Goal: Use online tool/utility: Utilize a website feature to perform a specific function

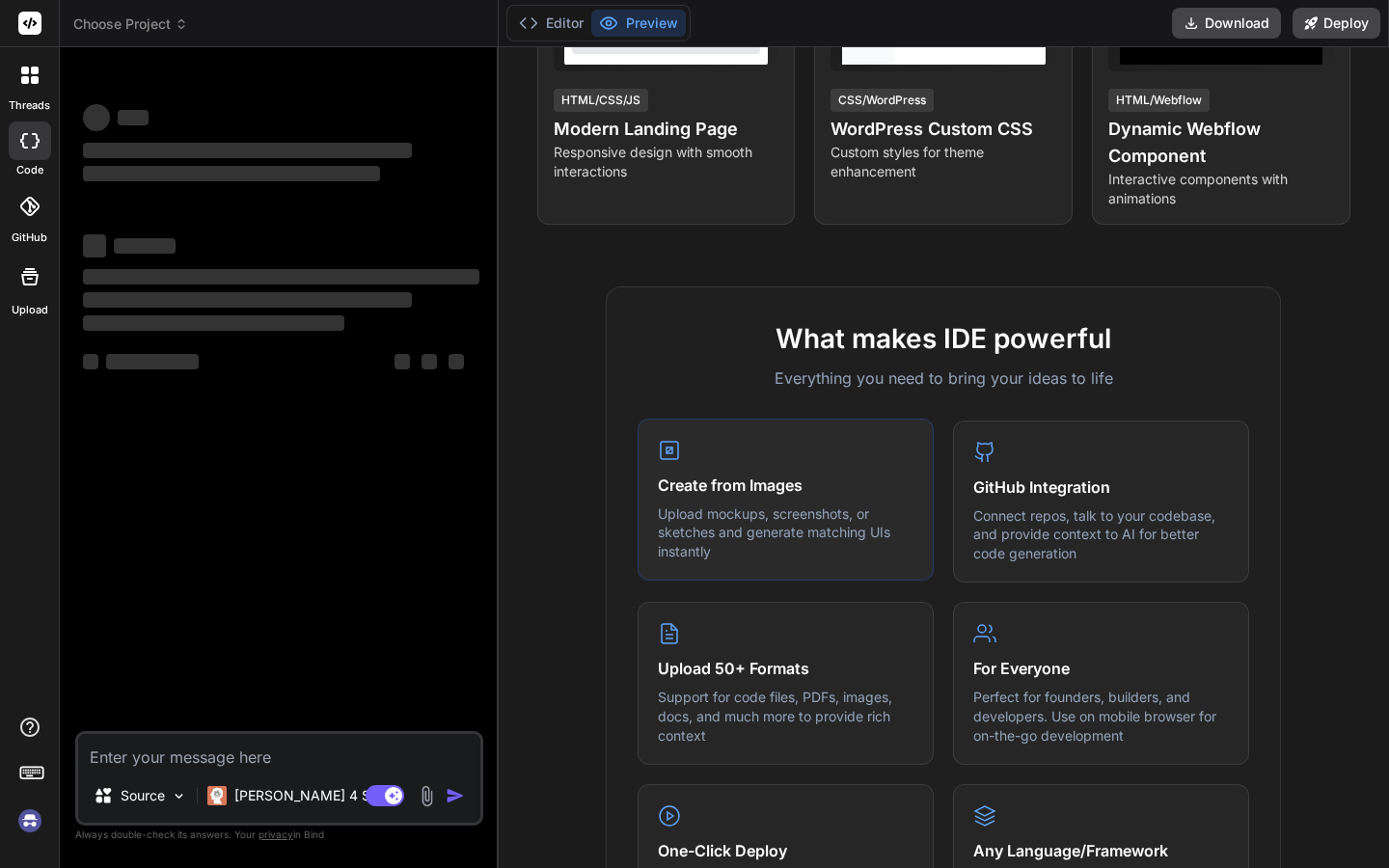
scroll to position [475, 0]
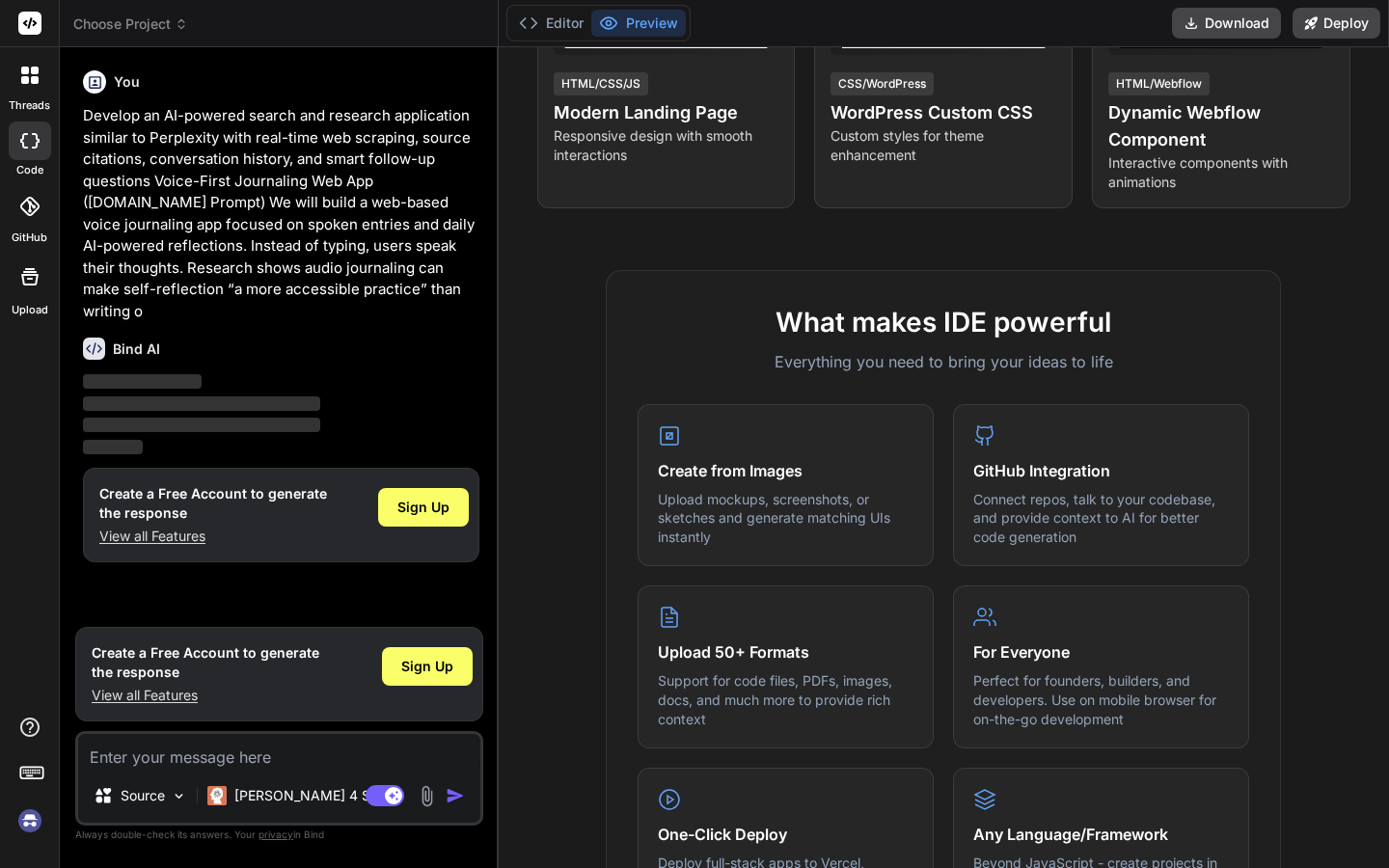
scroll to position [492, 0]
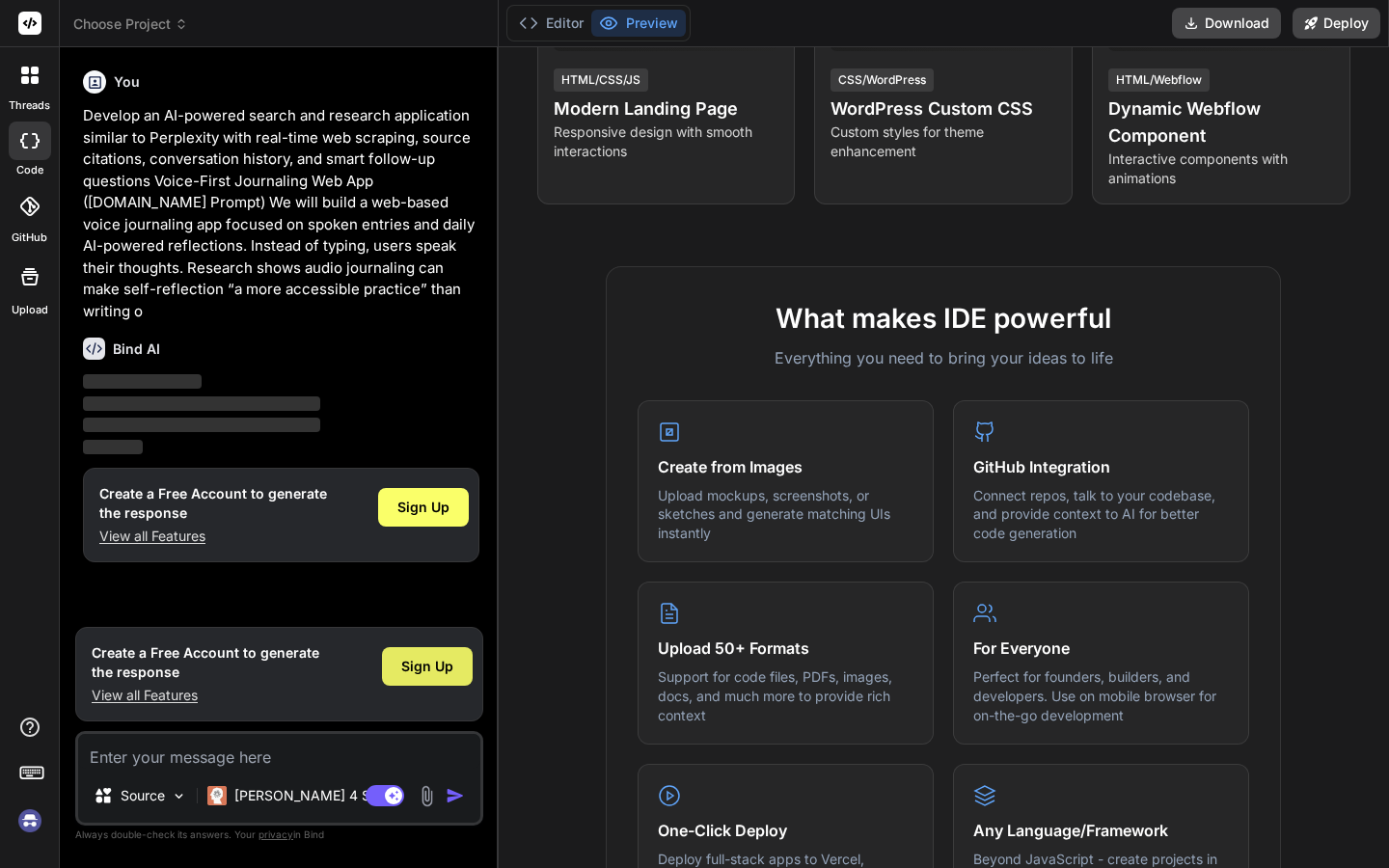
click at [440, 674] on span "Sign Up" at bounding box center [427, 666] width 52 height 20
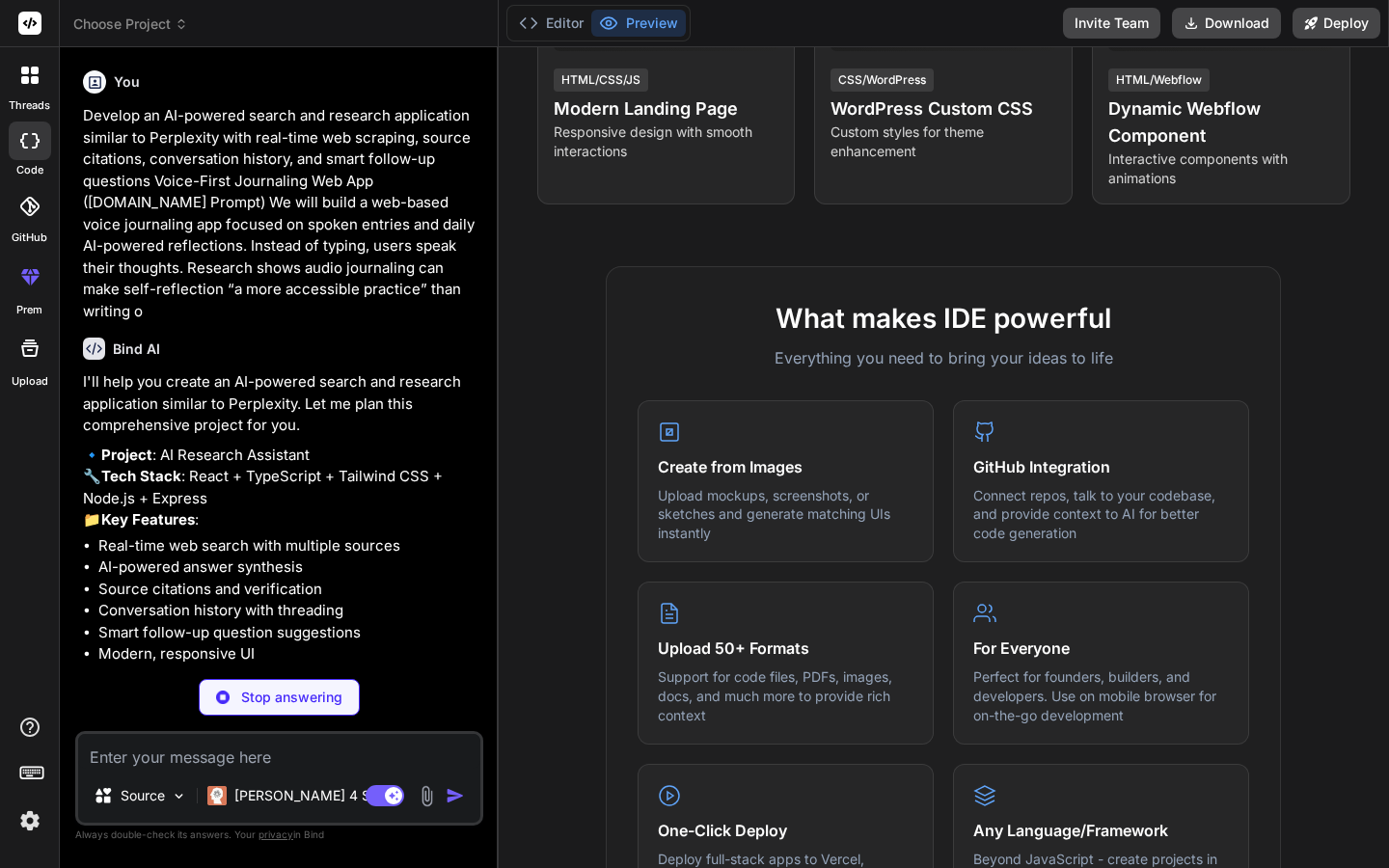
type textarea "x"
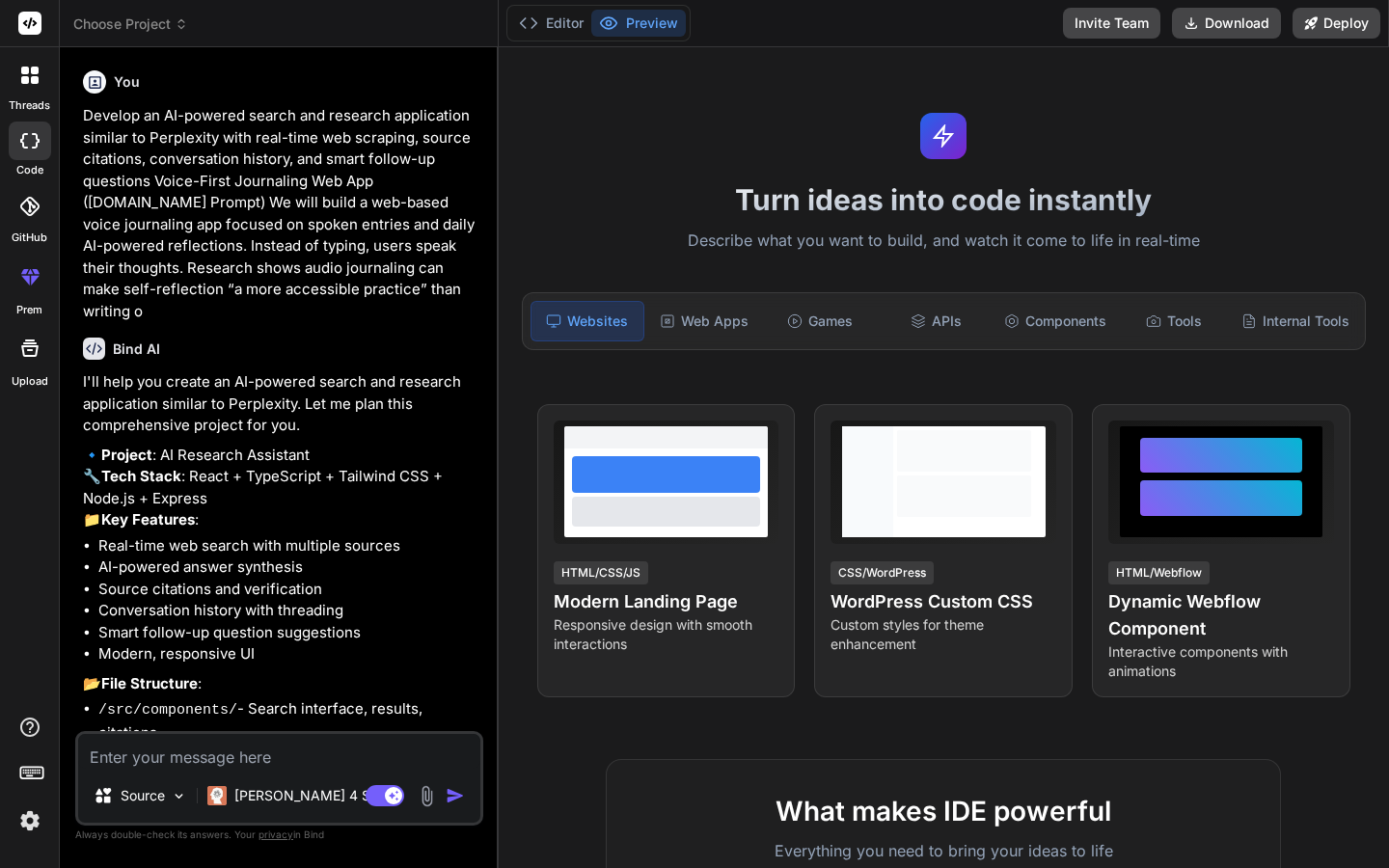
scroll to position [-1, 0]
click at [528, 260] on div "Turn ideas into code instantly Describe what you want to build, and watch it co…" at bounding box center [943, 457] width 890 height 821
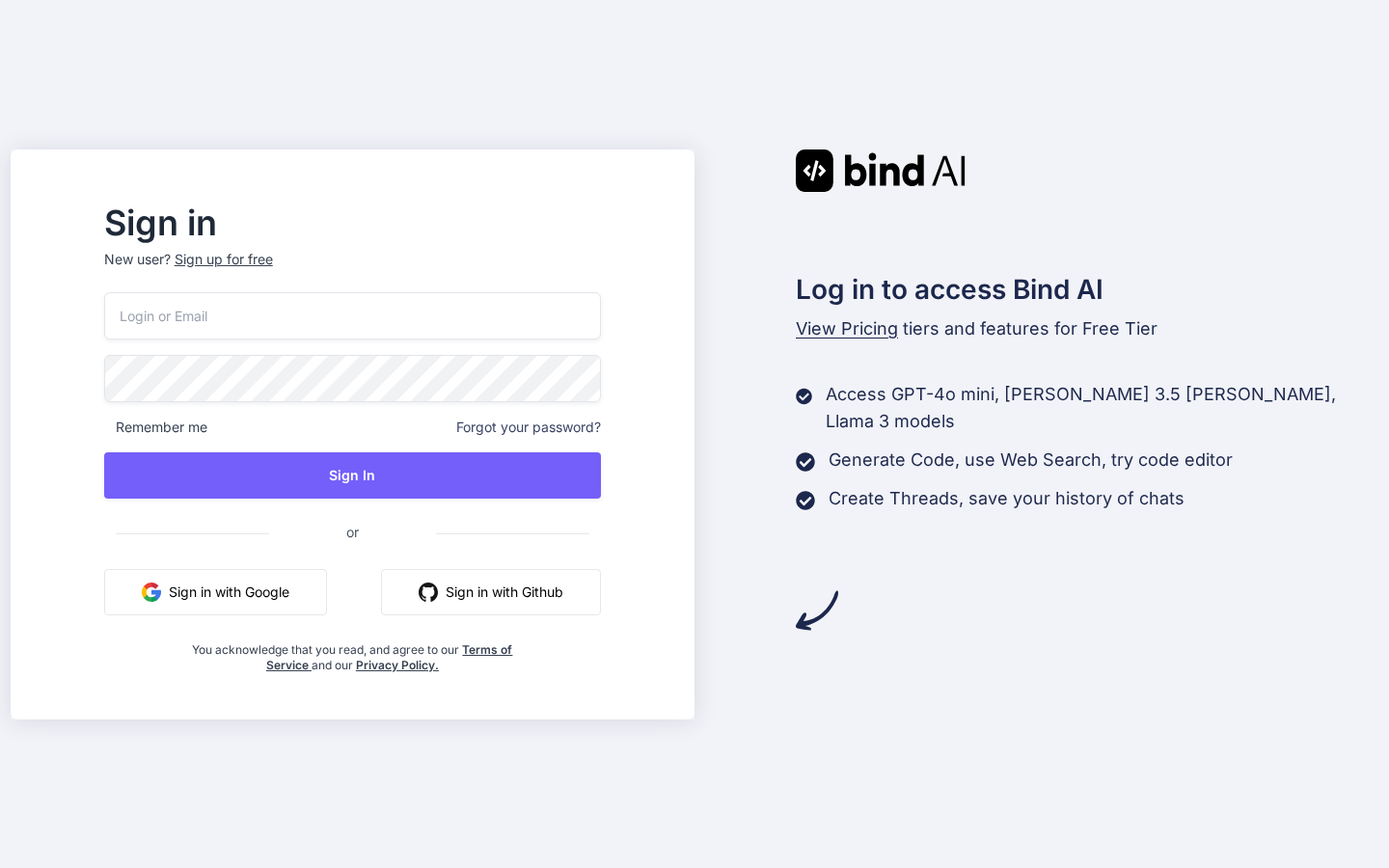
click at [319, 591] on button "Sign in with Google" at bounding box center [215, 592] width 223 height 46
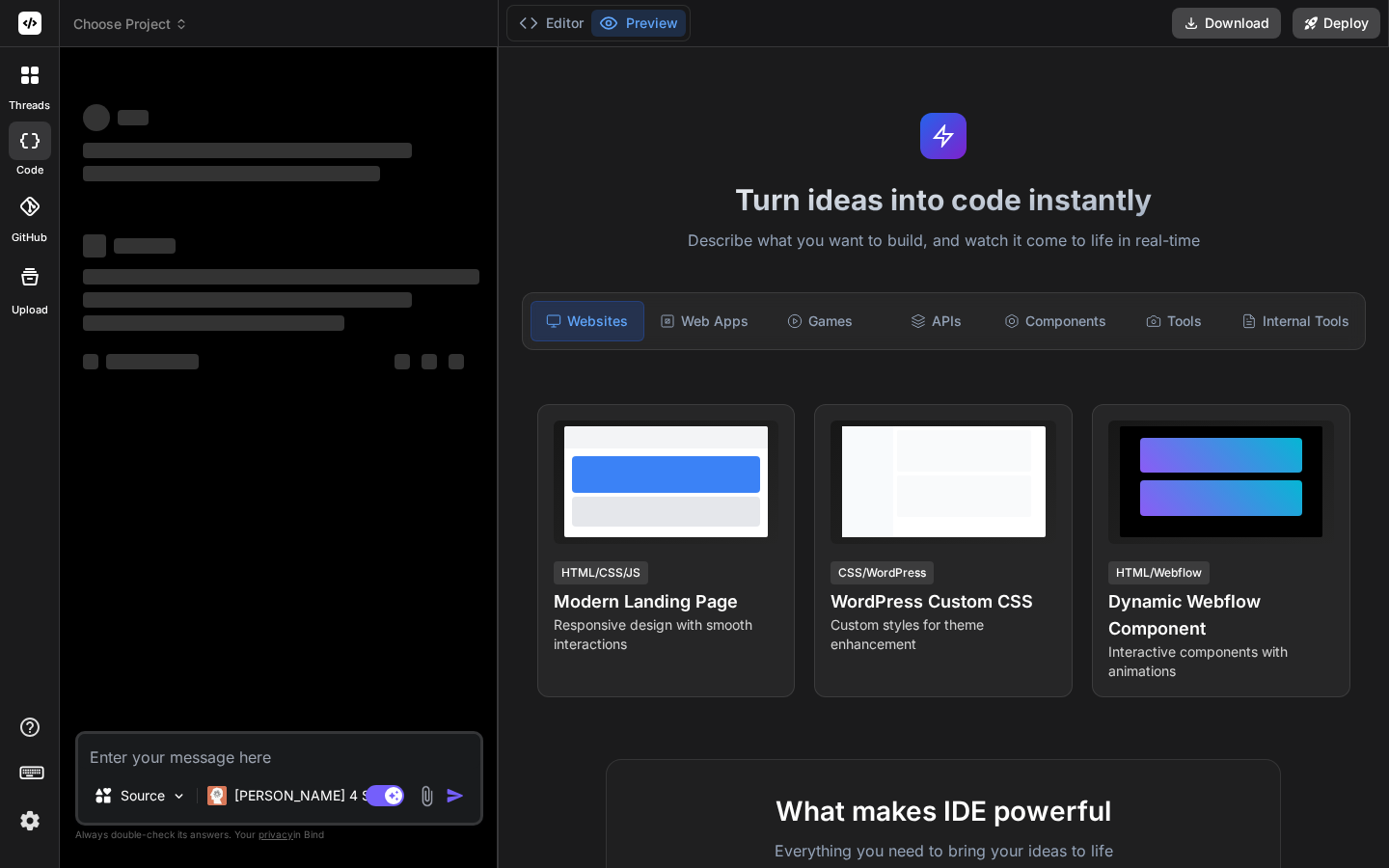
type textarea "x"
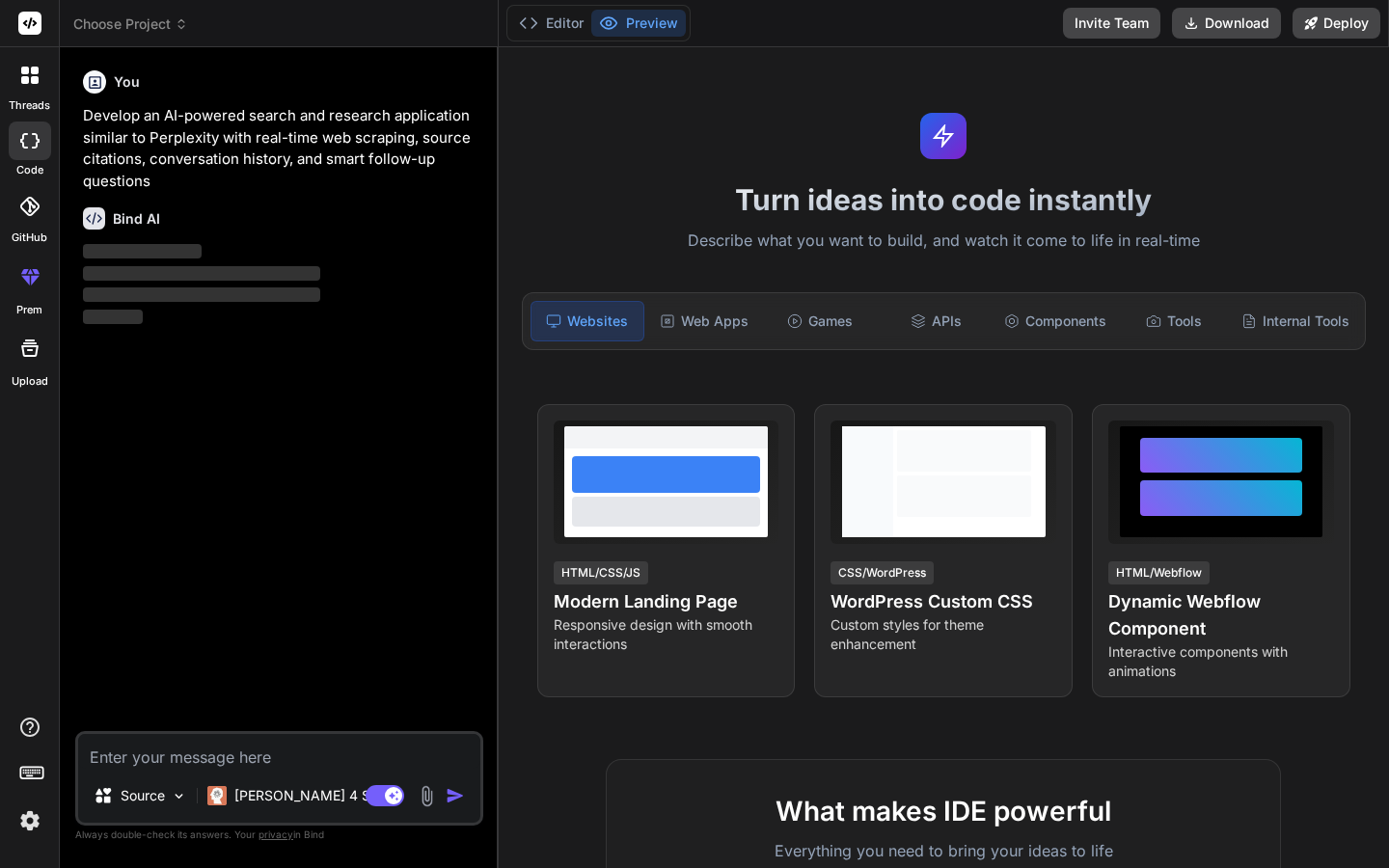
click at [513, 445] on div "View Prompt HTML/CSS/JS Modern Landing Page Responsive design with smooth inter…" at bounding box center [944, 550] width 867 height 293
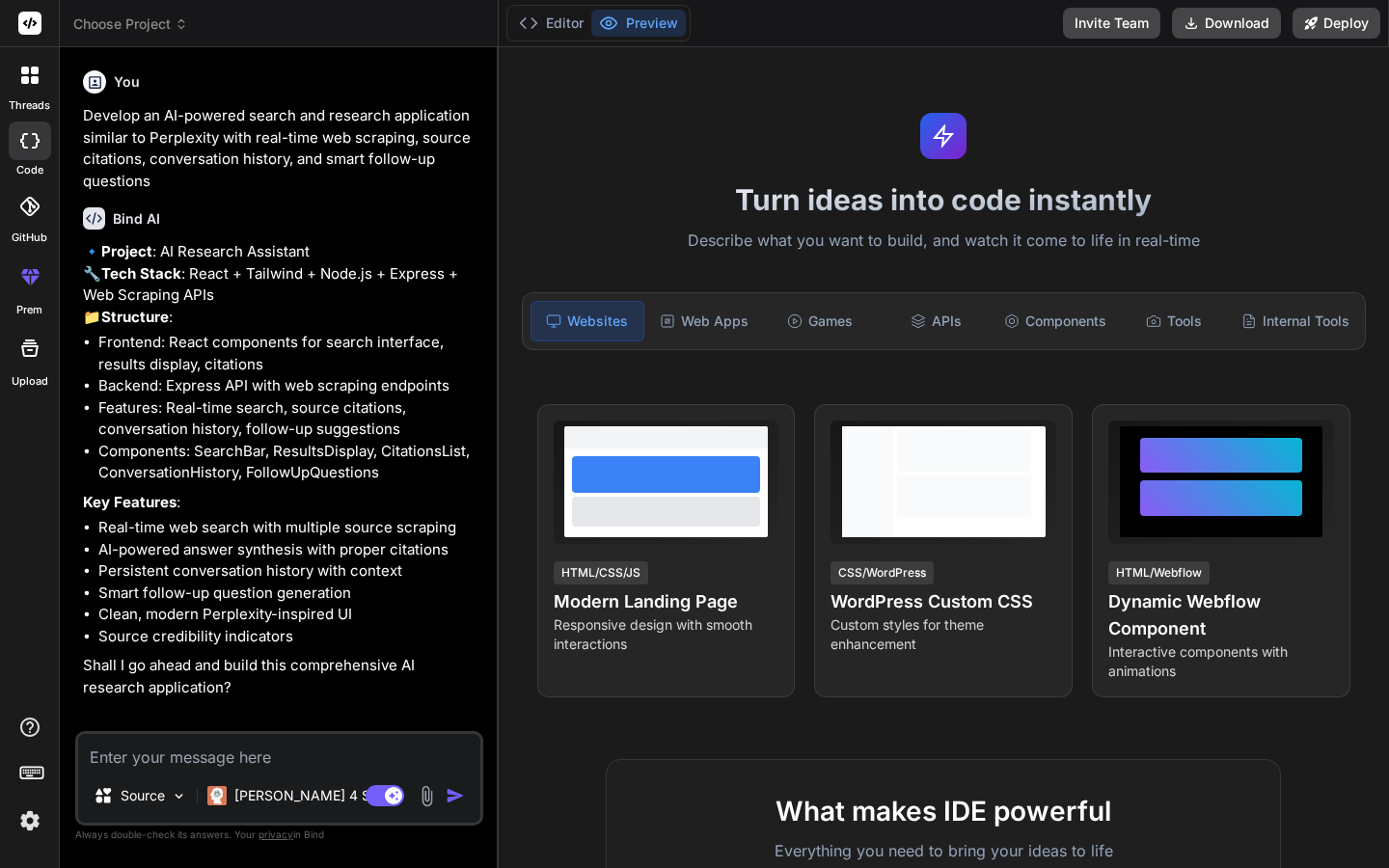
type textarea "x"
click at [221, 755] on textarea at bounding box center [278, 751] width 402 height 34
type textarea "s"
type textarea "x"
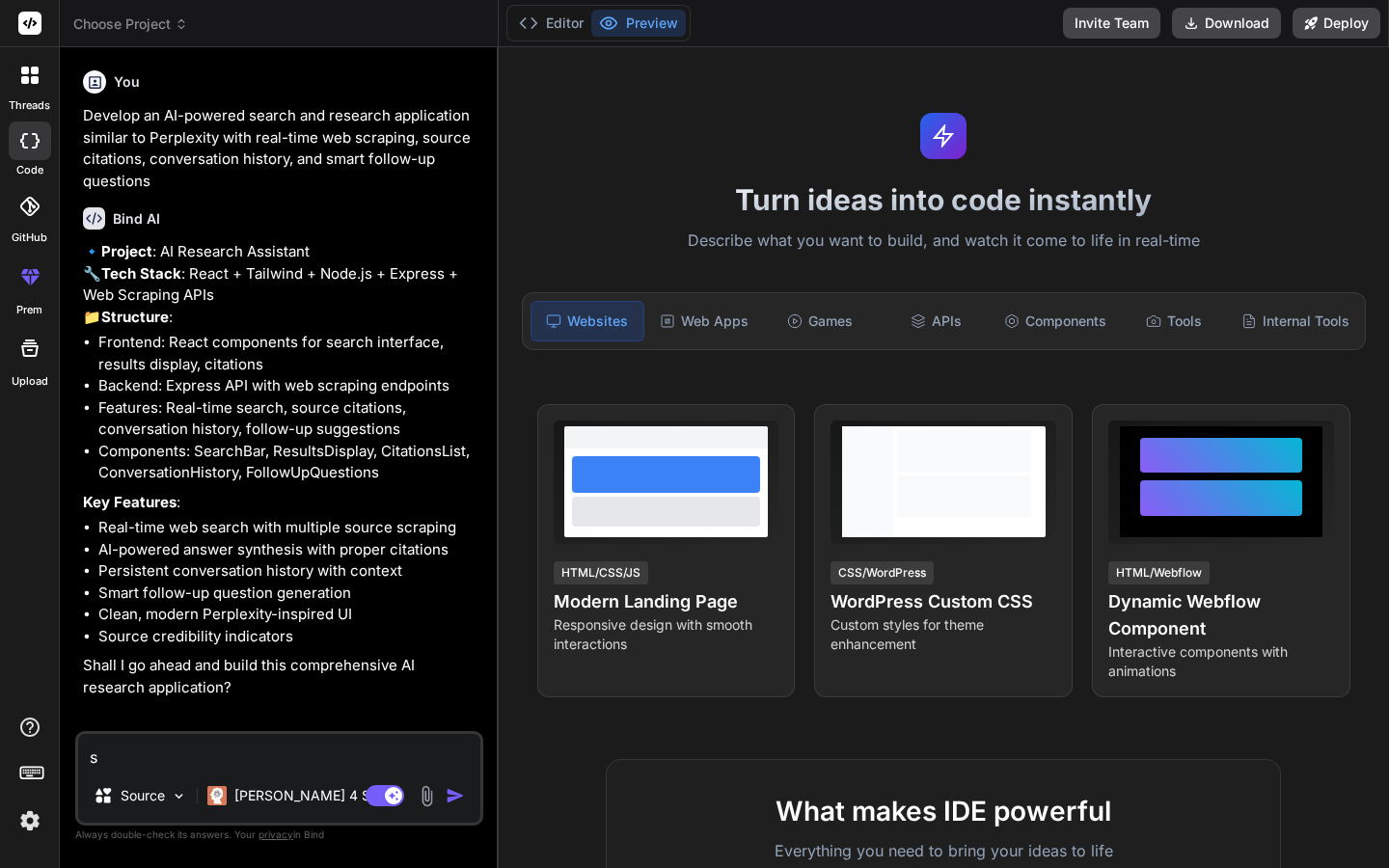
type textarea "su"
type textarea "x"
type textarea "sur"
type textarea "x"
type textarea "sure"
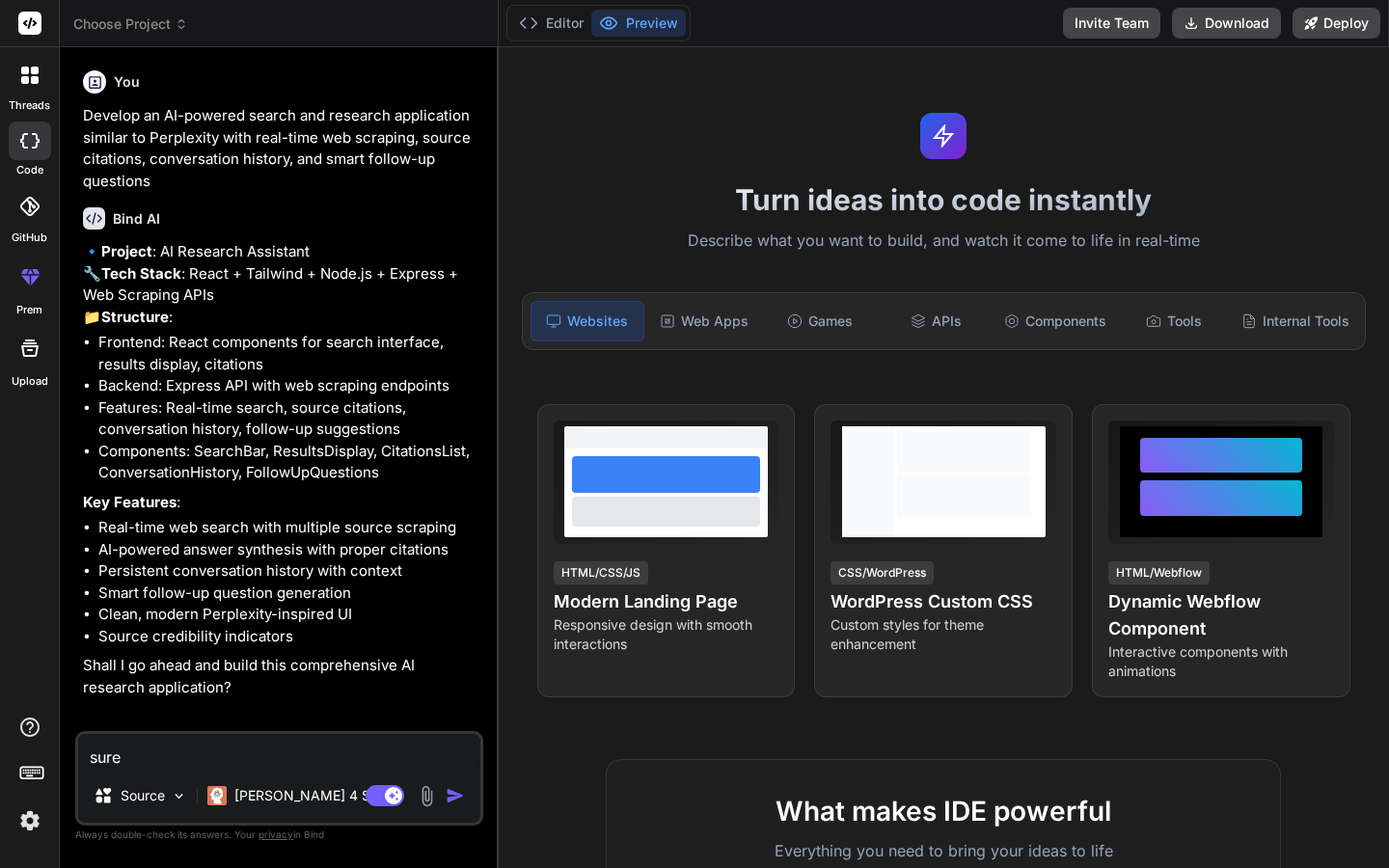
type textarea "x"
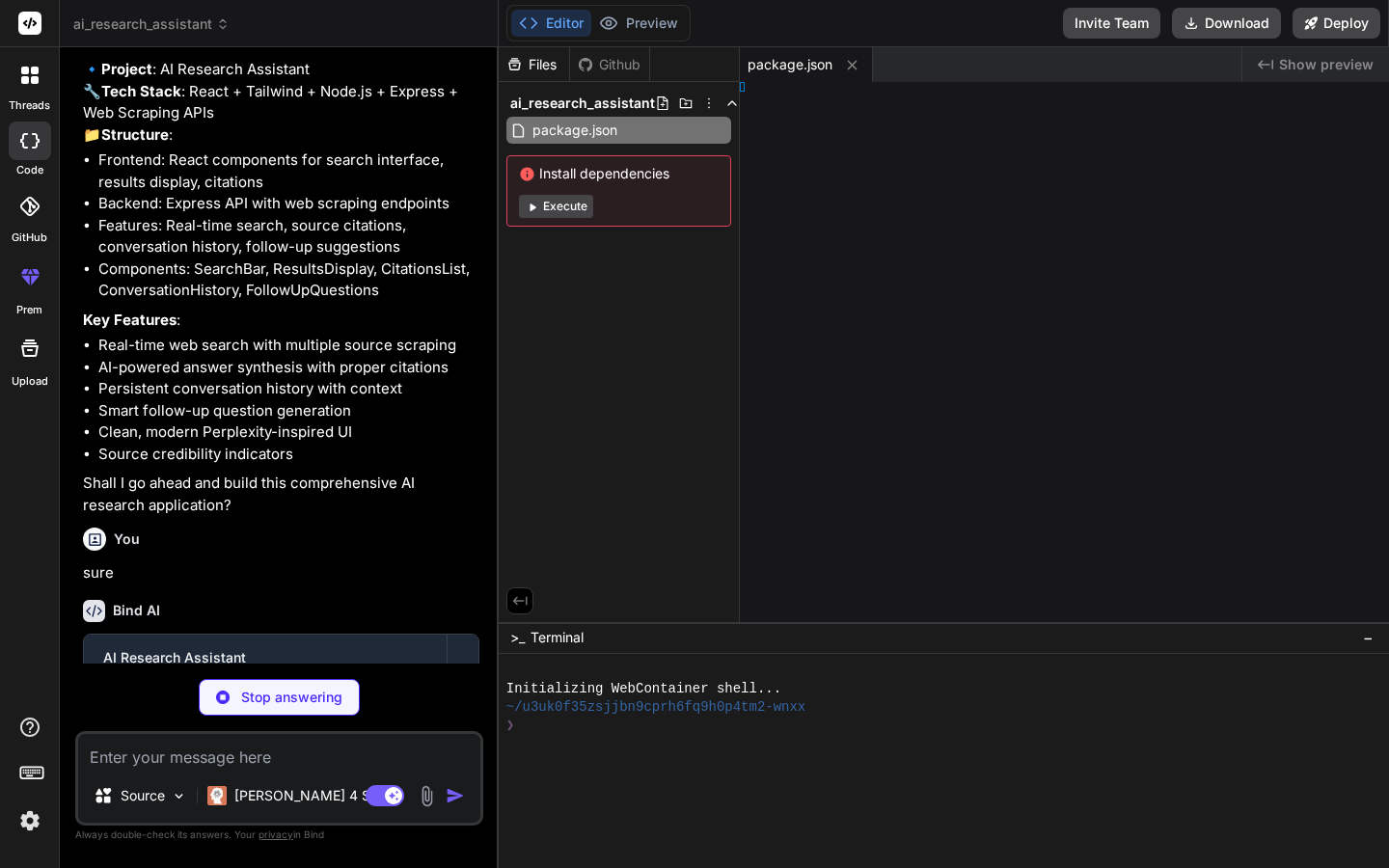
scroll to position [260, 0]
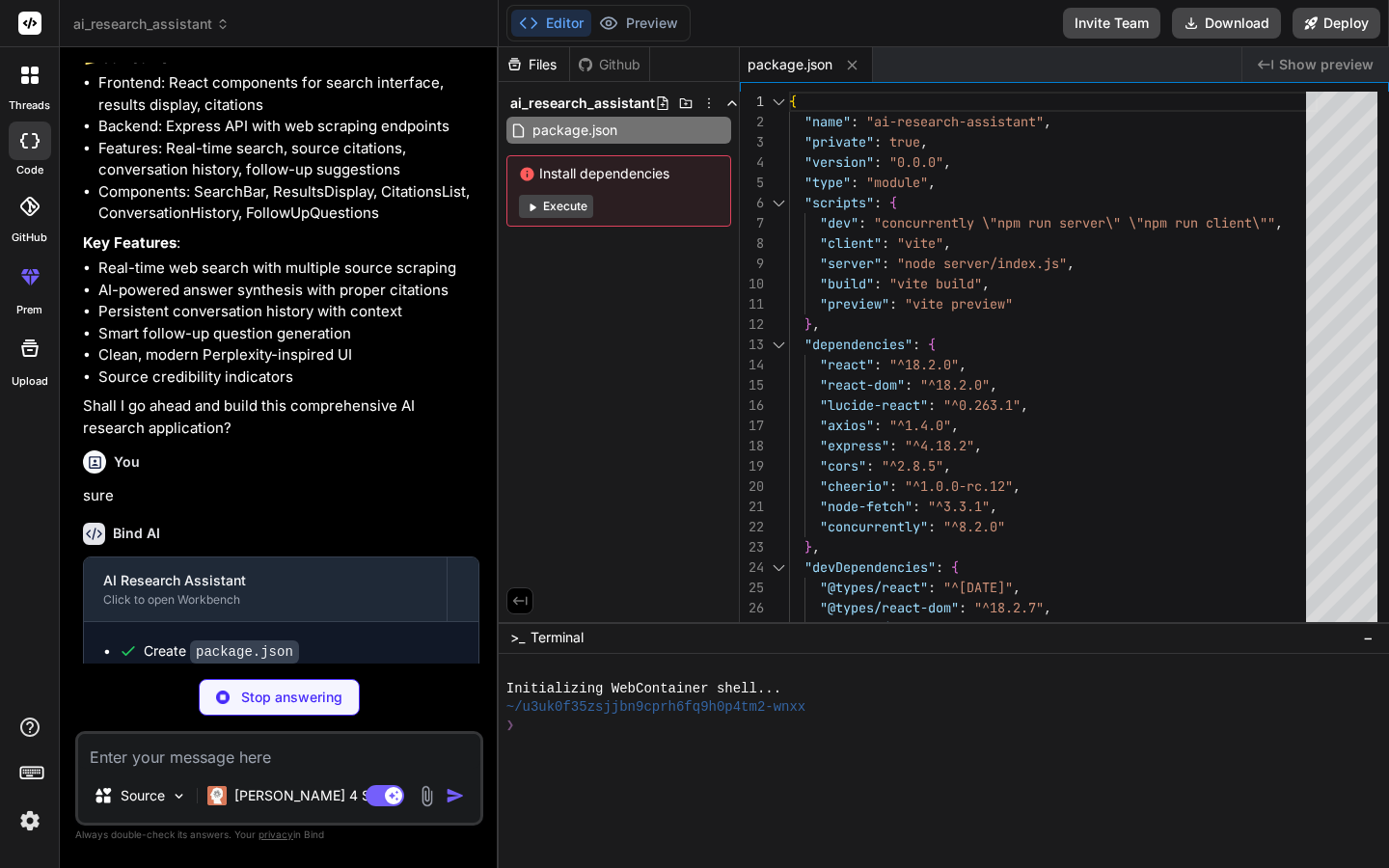
type textarea "x"
type textarea "})"
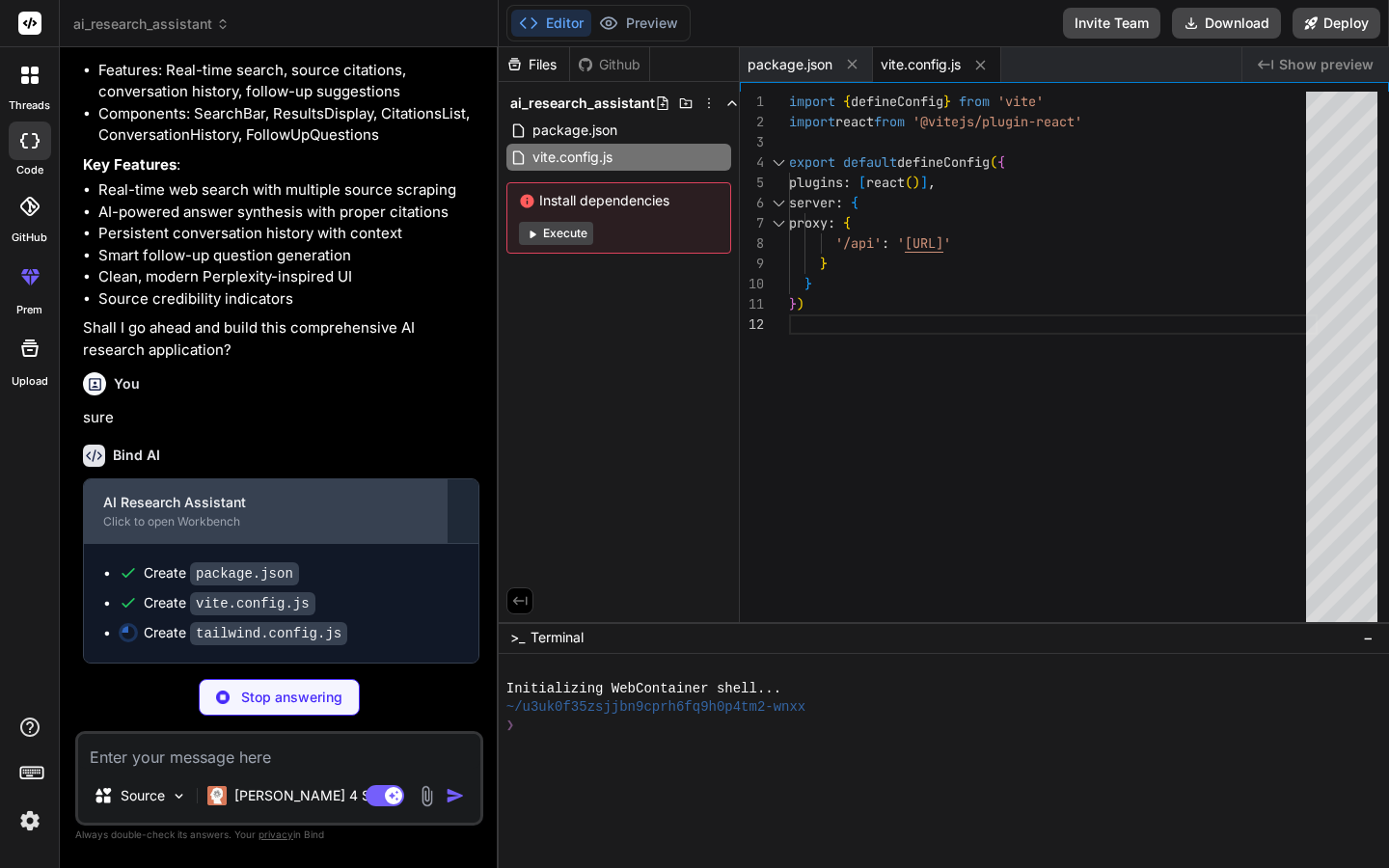
scroll to position [0, 0]
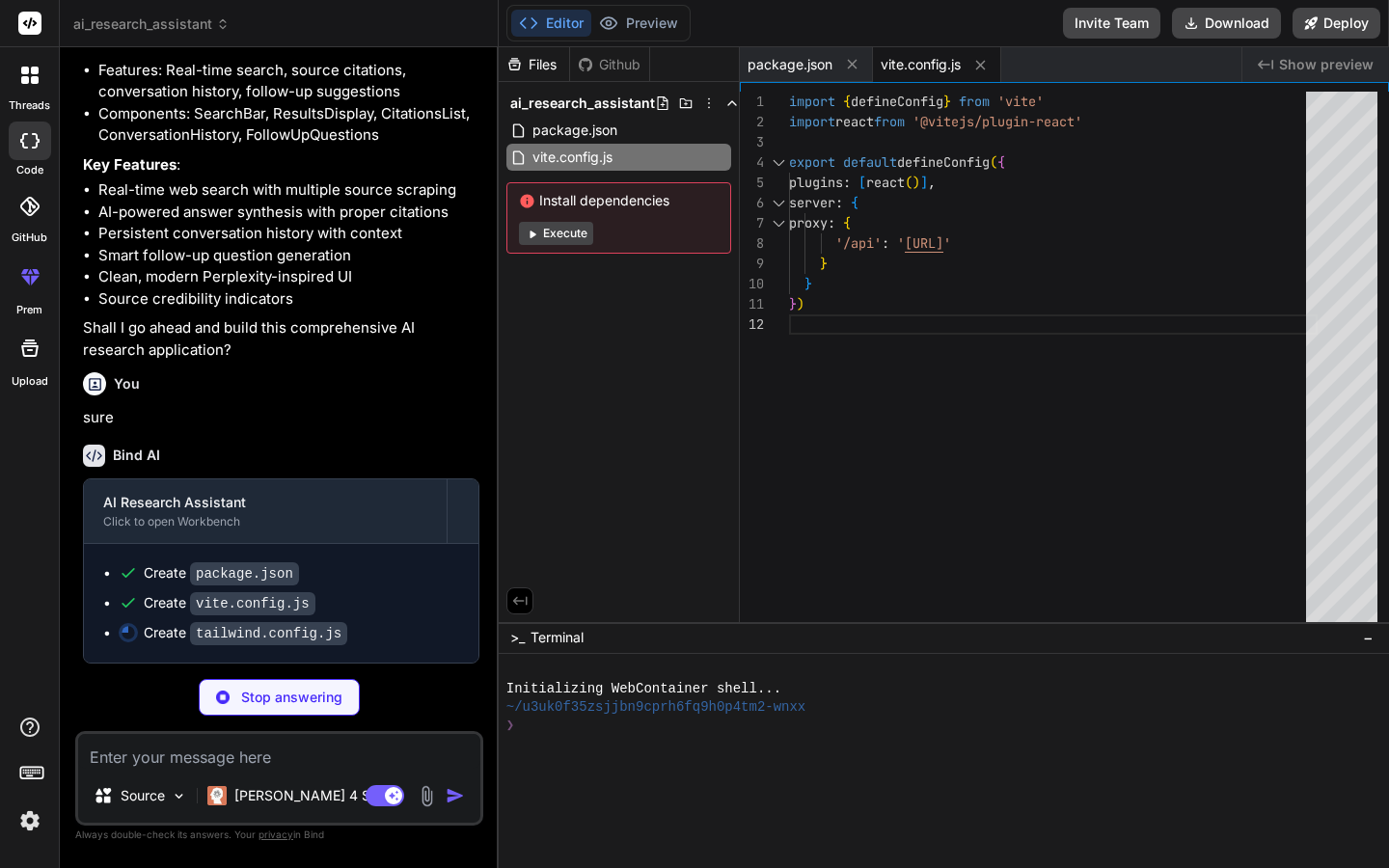
type textarea "x"
type textarea "} } }, }, plugins: [], }"
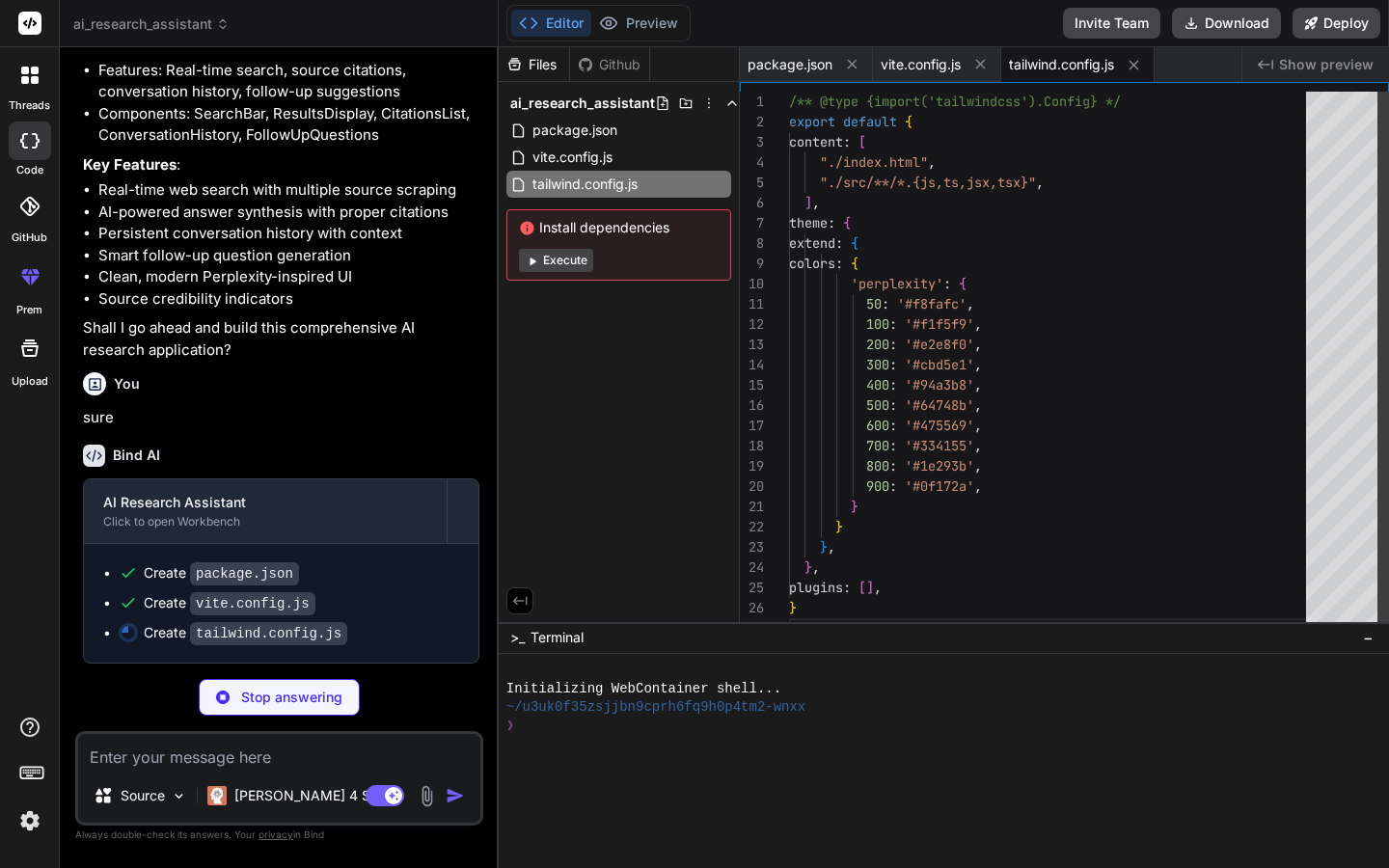
scroll to position [122, 0]
type textarea "x"
type textarea "export default { plugins: { tailwindcss: {}, autoprefixer: {}, }, }"
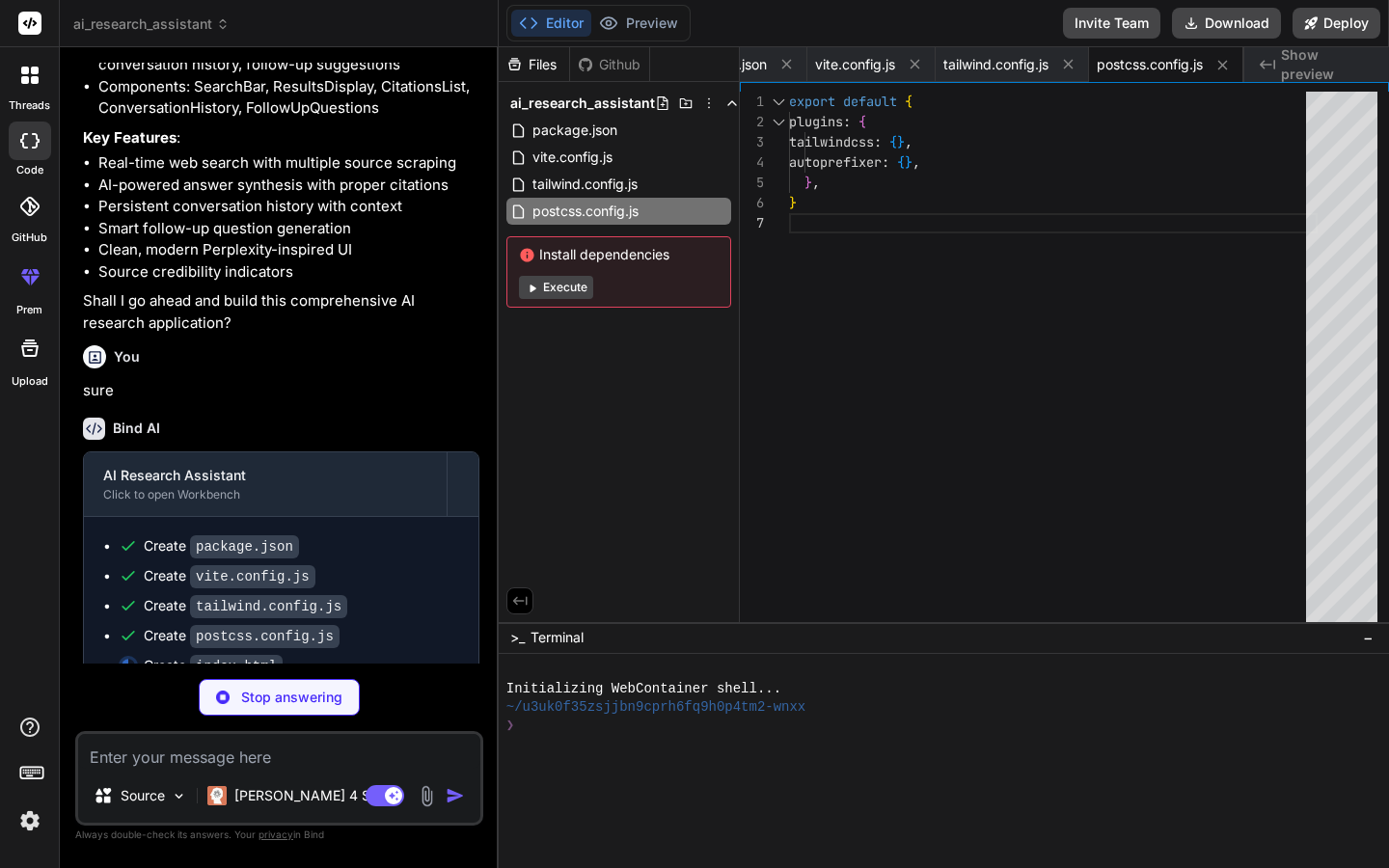
type textarea "x"
type textarea "<div id="root"></div> <script type="module" src="/src/main.jsx"></script> </bod…"
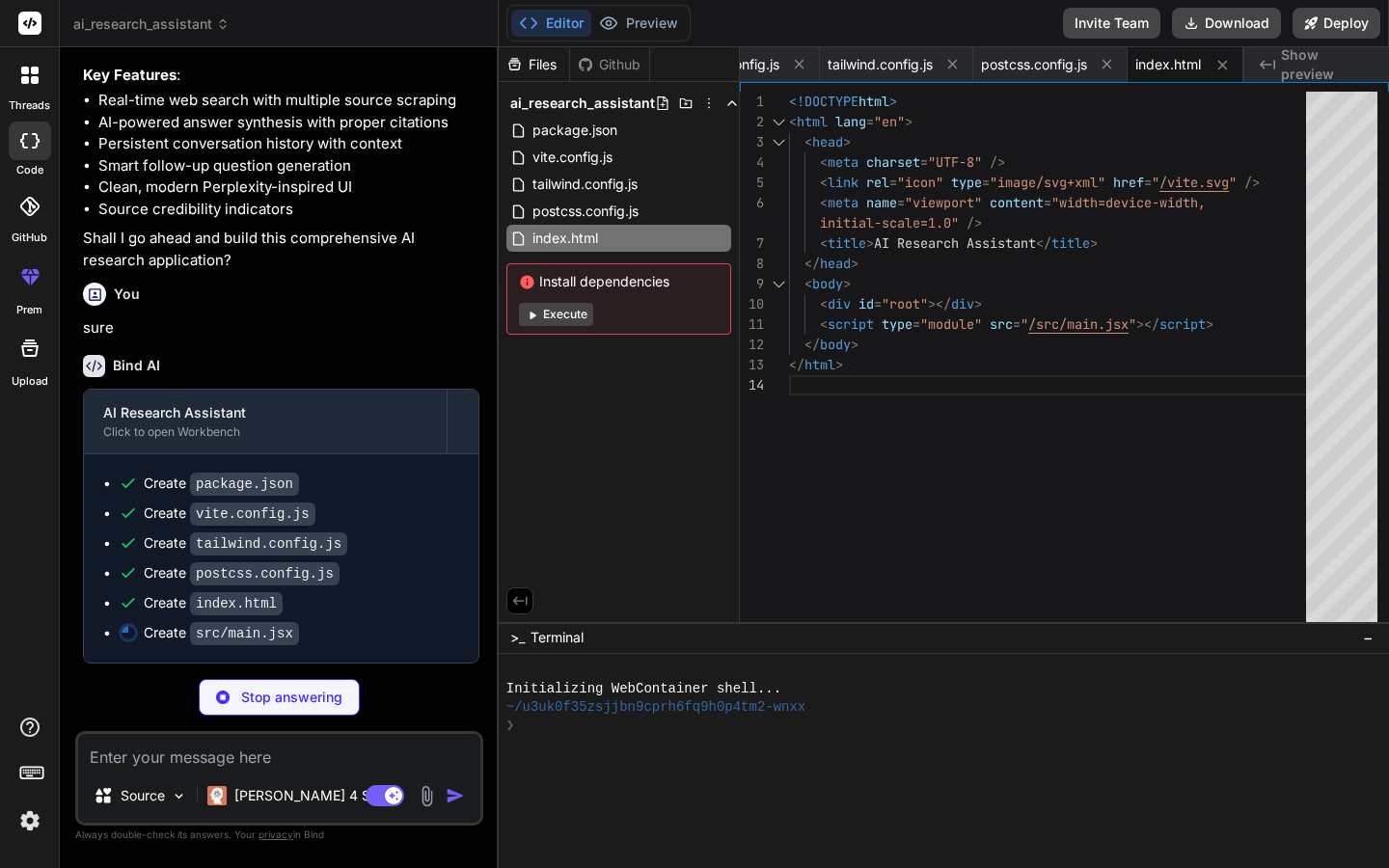
type textarea "x"
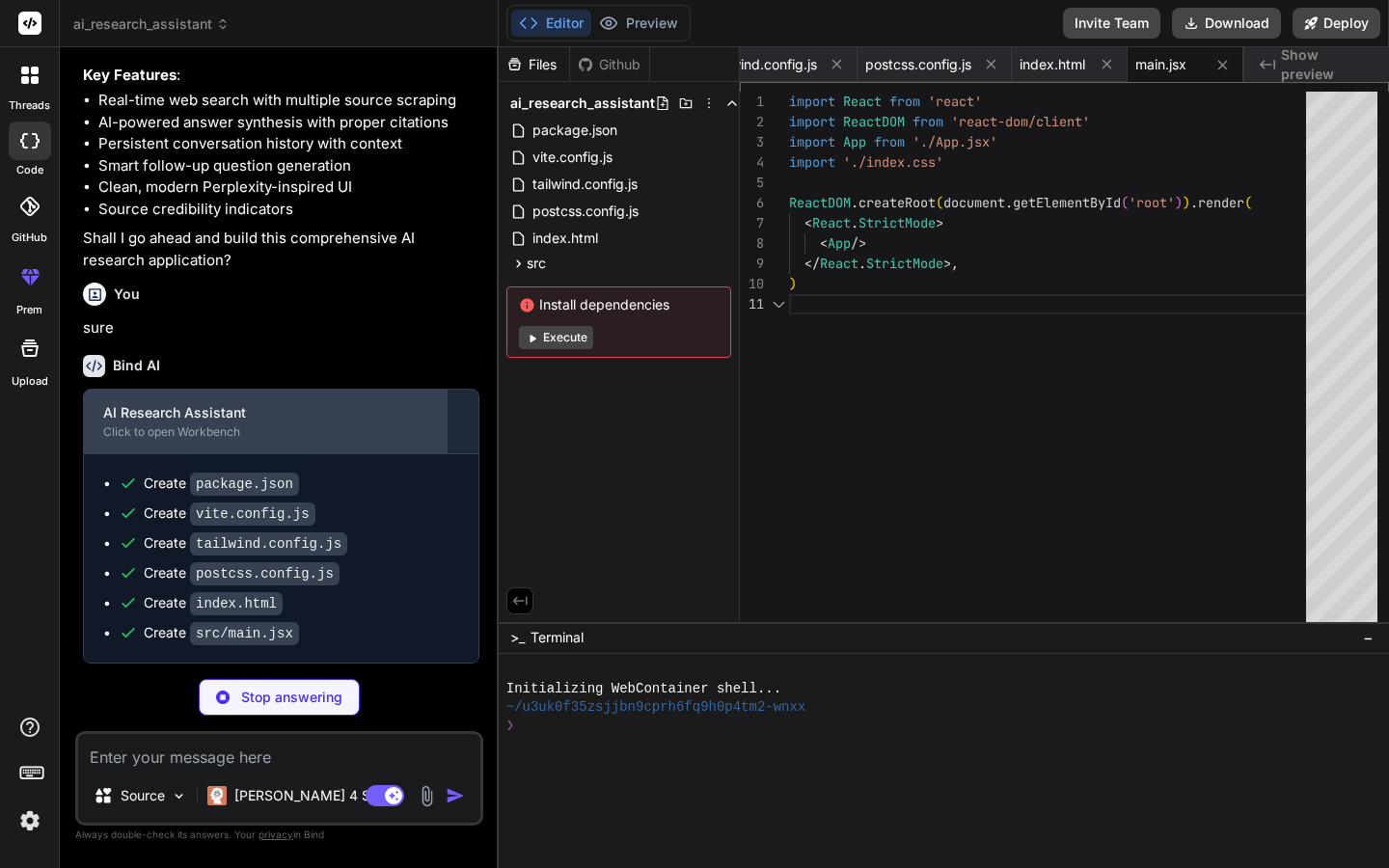
scroll to position [451, 0]
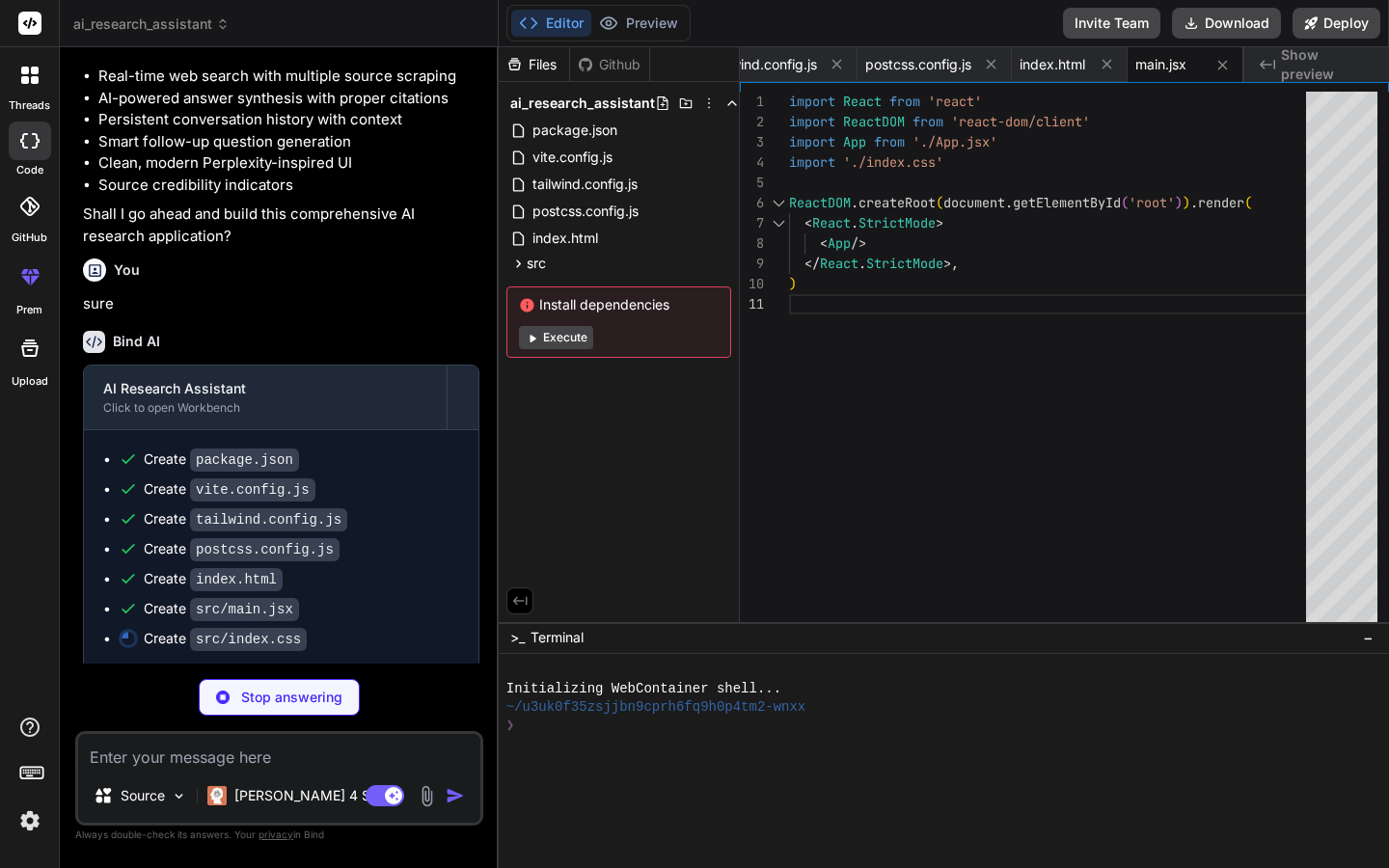
type textarea "x"
type textarea ".source-card { @apply bg-white border border-gray-200 rounded-lg p-4 hover:shad…"
type textarea "x"
type textarea "); } export default App;"
type textarea "x"
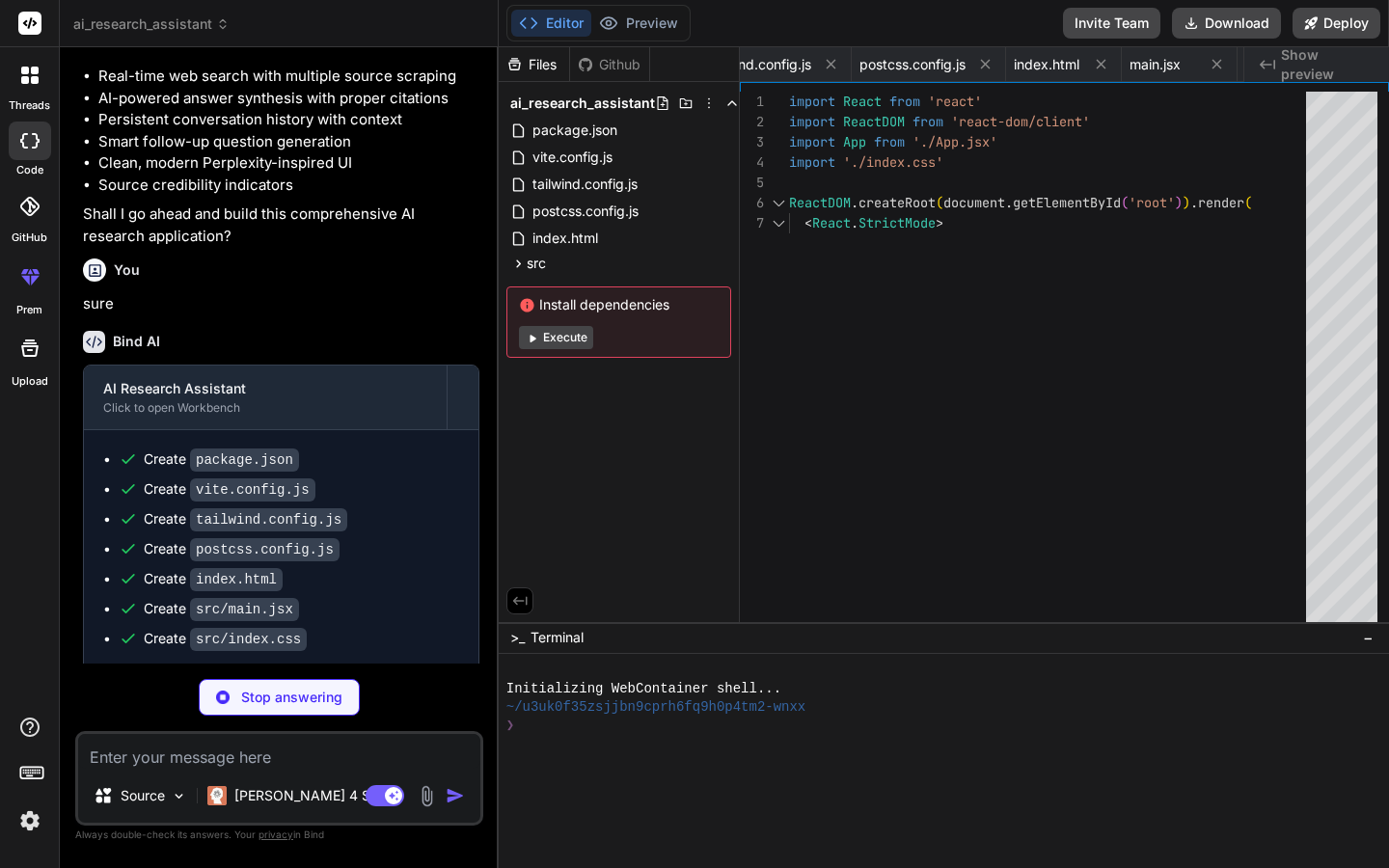
type textarea "</div> ); }; export default SearchInterface;"
type textarea "x"
type textarea "export default FollowUpQuestions;"
type textarea "x"
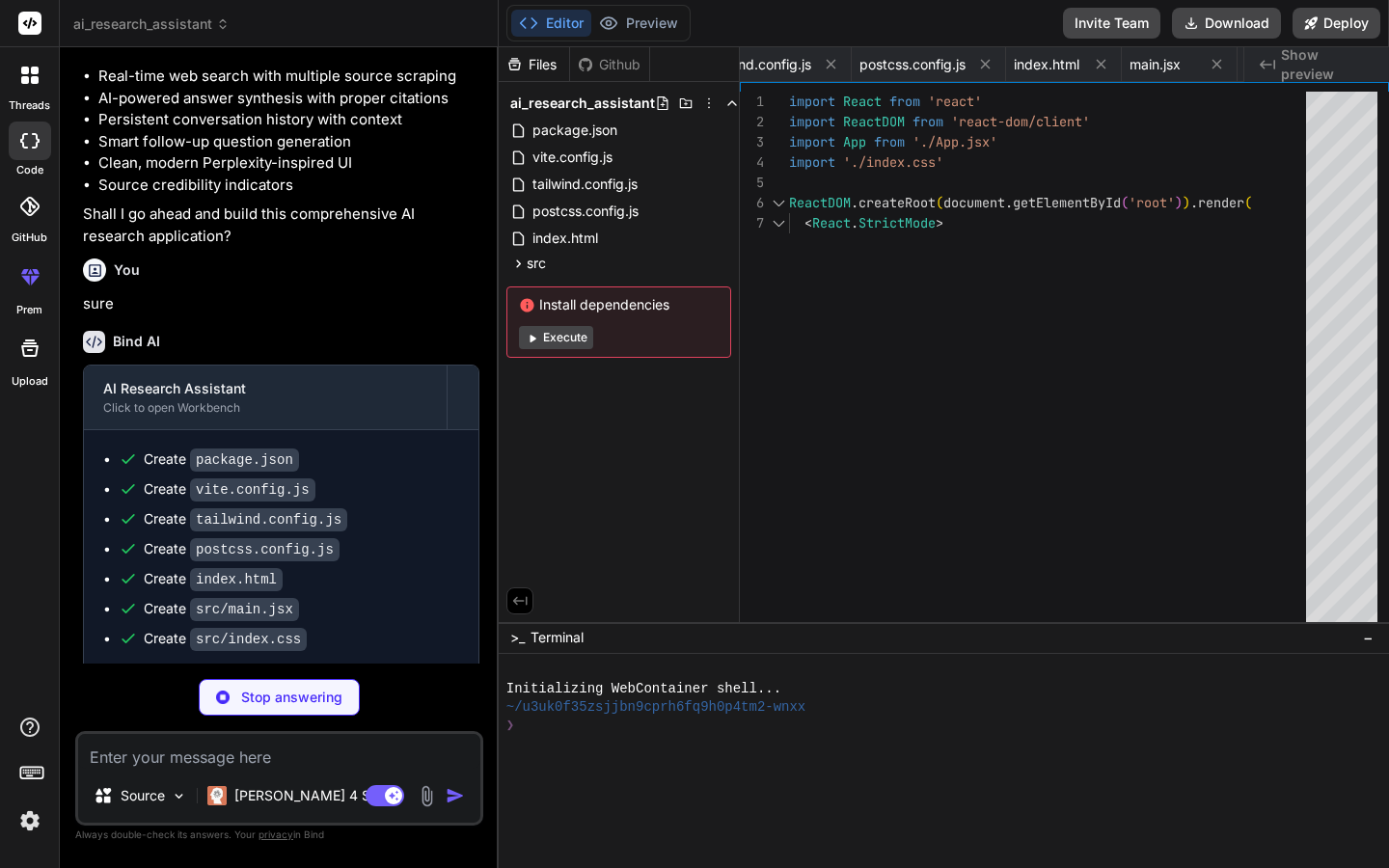
type textarea "x"
type textarea "// Health check endpoint app.get('/api/health', (req, res) => { res.json({ stat…"
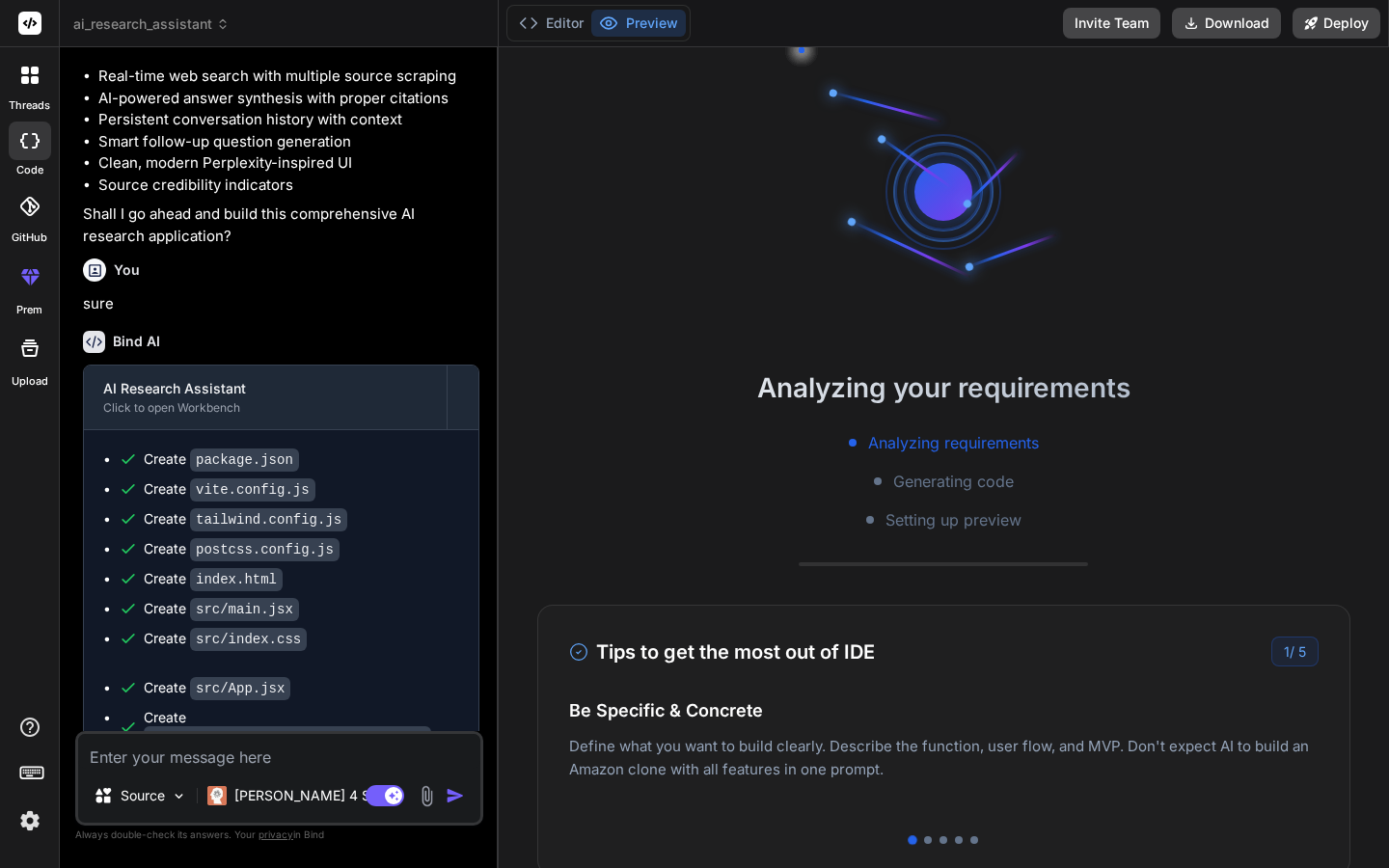
scroll to position [0, 1369]
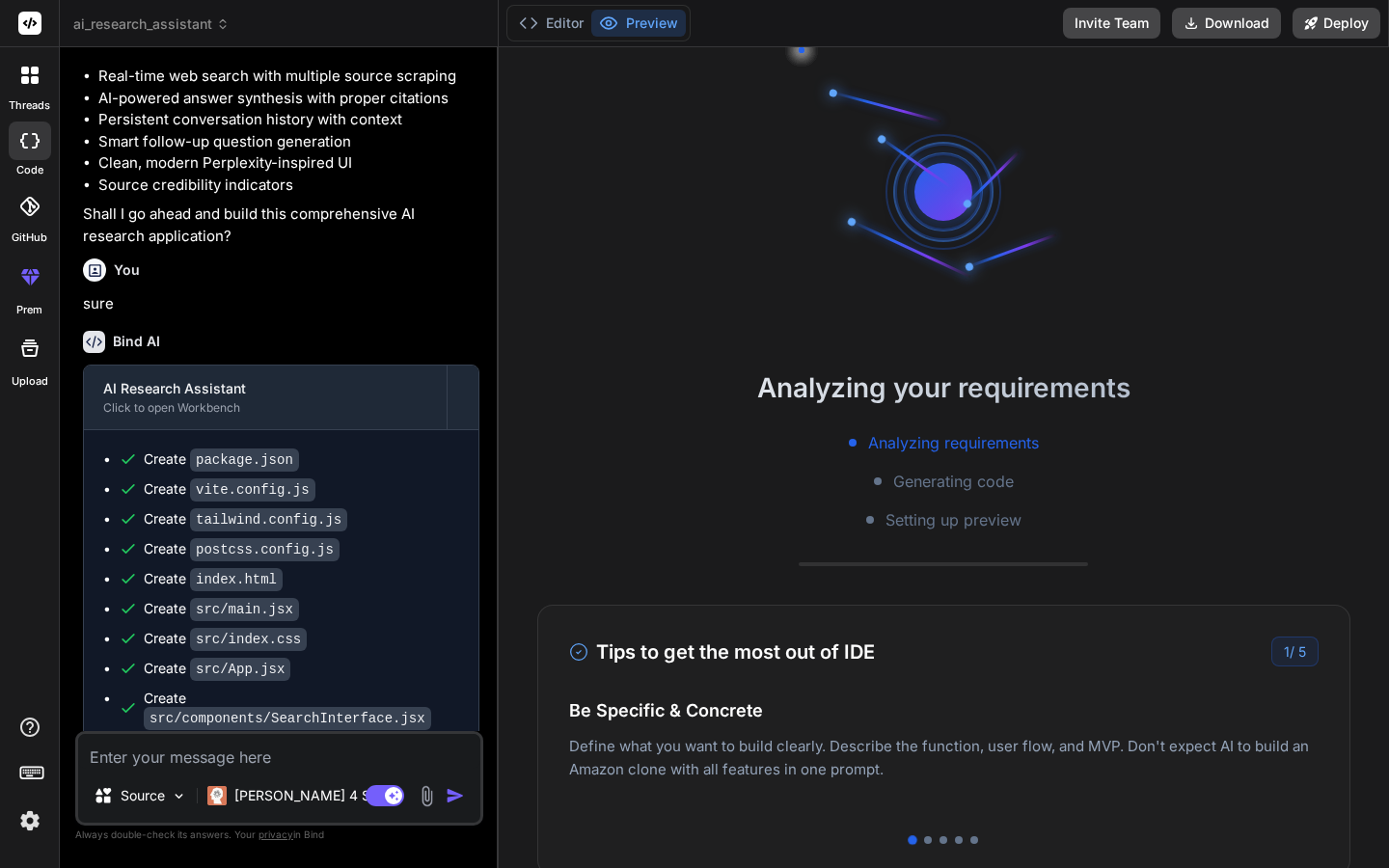
click at [626, 428] on div "Analyzing your requirements Analyzing requirements Generating code Setting up p…" at bounding box center [943, 449] width 890 height 164
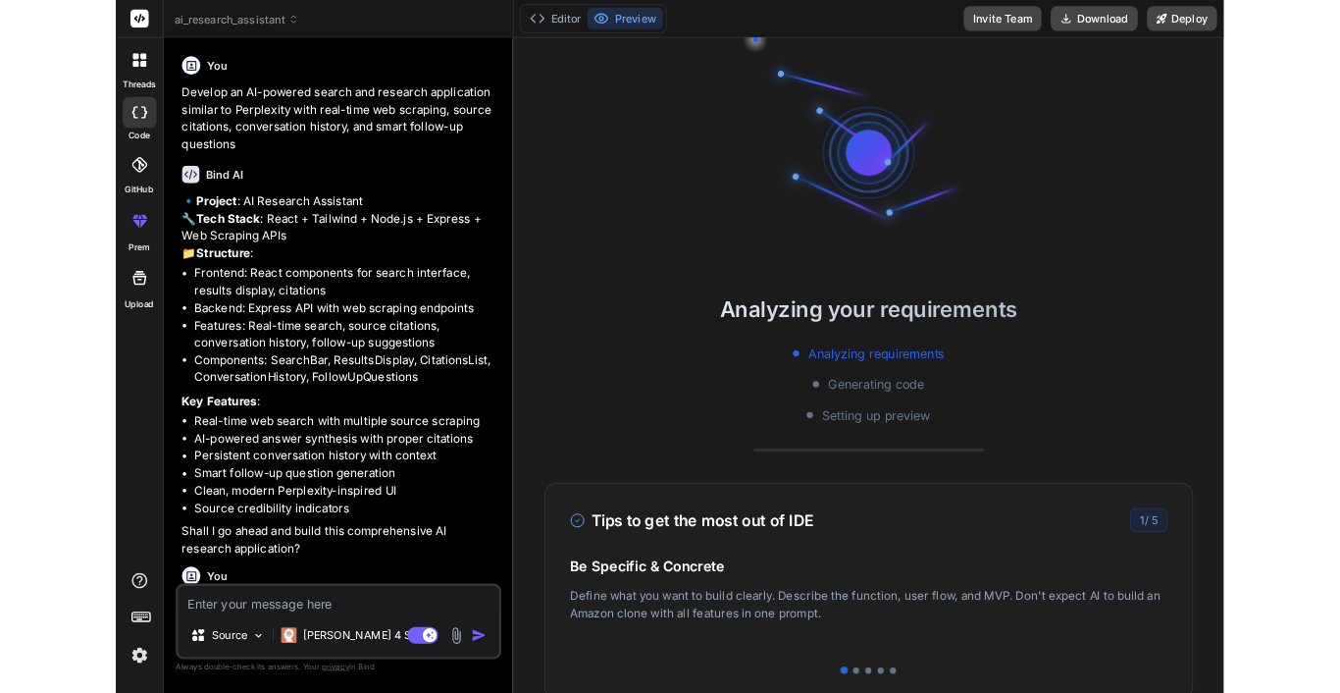
scroll to position [0, 0]
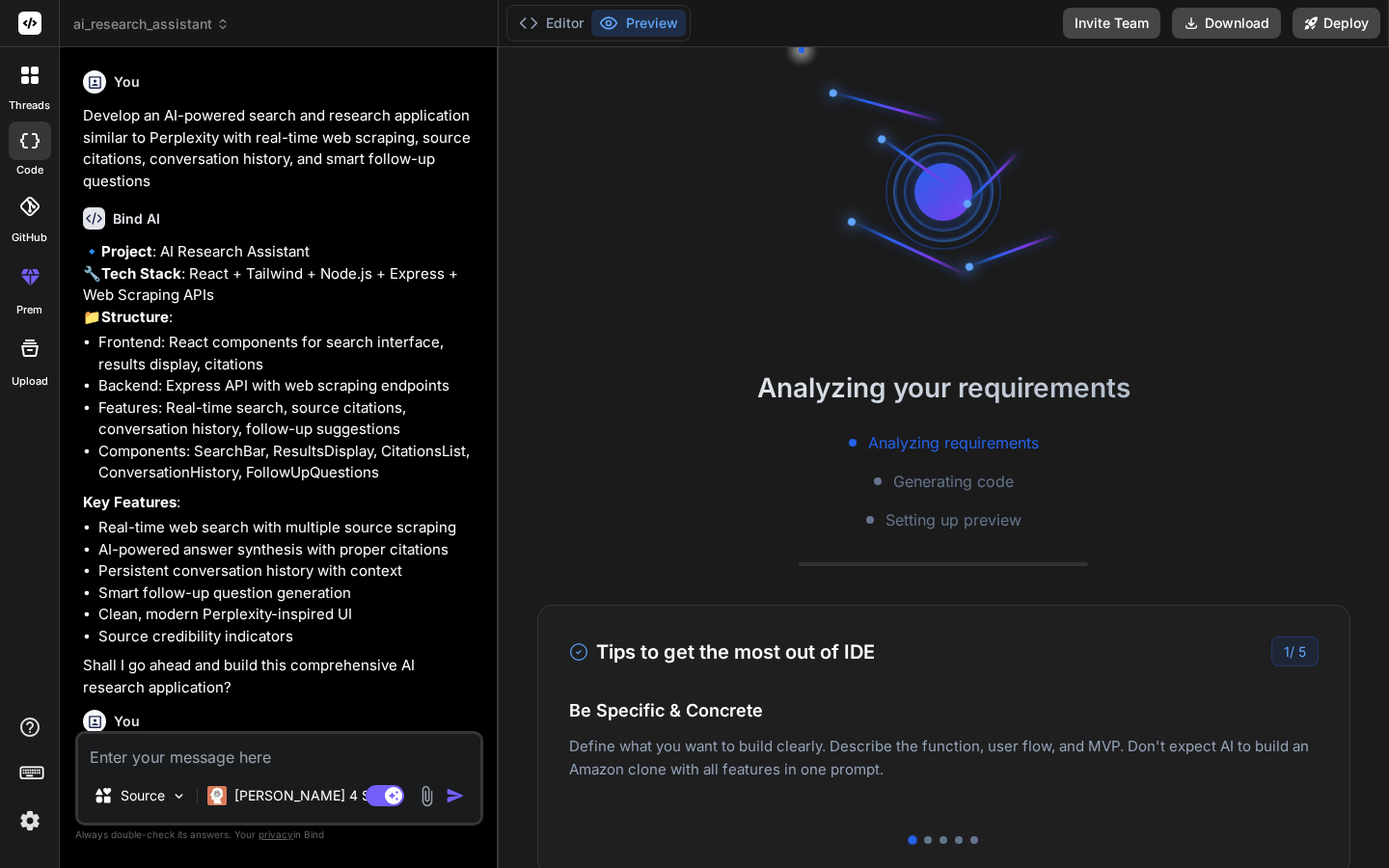
click at [554, 37] on div "Editor Preview" at bounding box center [598, 23] width 184 height 36
click at [555, 27] on button "Editor" at bounding box center [550, 23] width 80 height 27
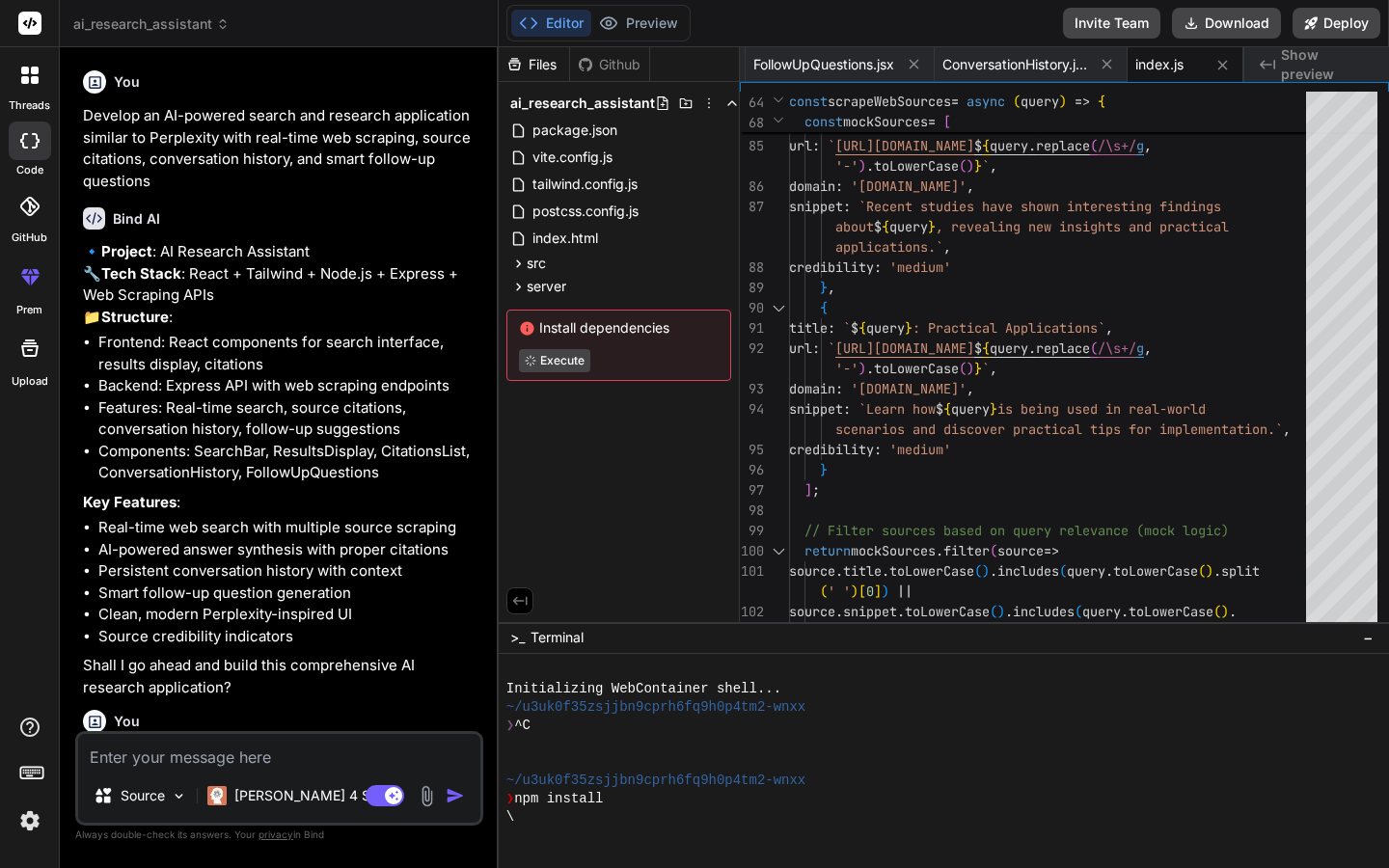
drag, startPoint x: 628, startPoint y: 21, endPoint x: -345, endPoint y: 63, distance: 973.9
click at [628, 21] on button "Preview" at bounding box center [638, 23] width 94 height 27
type textarea "x"
type textarea "app.listen(PORT, () => { console.log(`Server running on http://localhost:${PORT…"
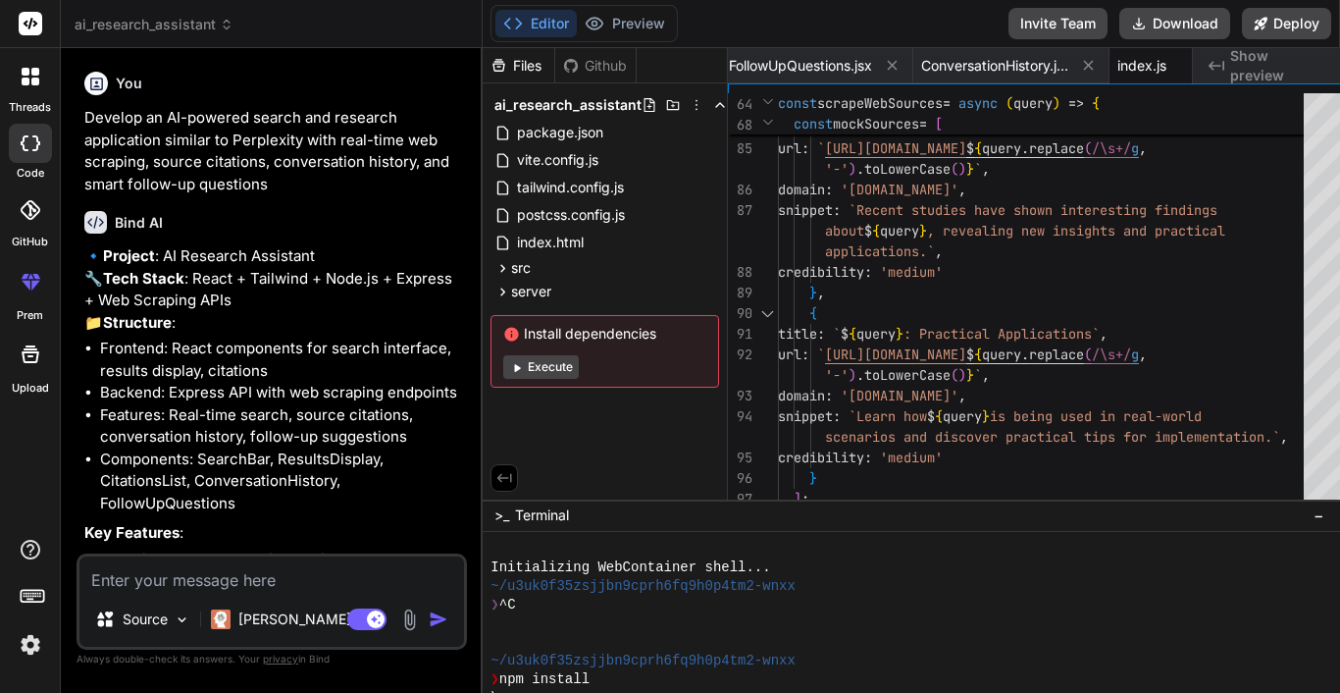
scroll to position [224, 0]
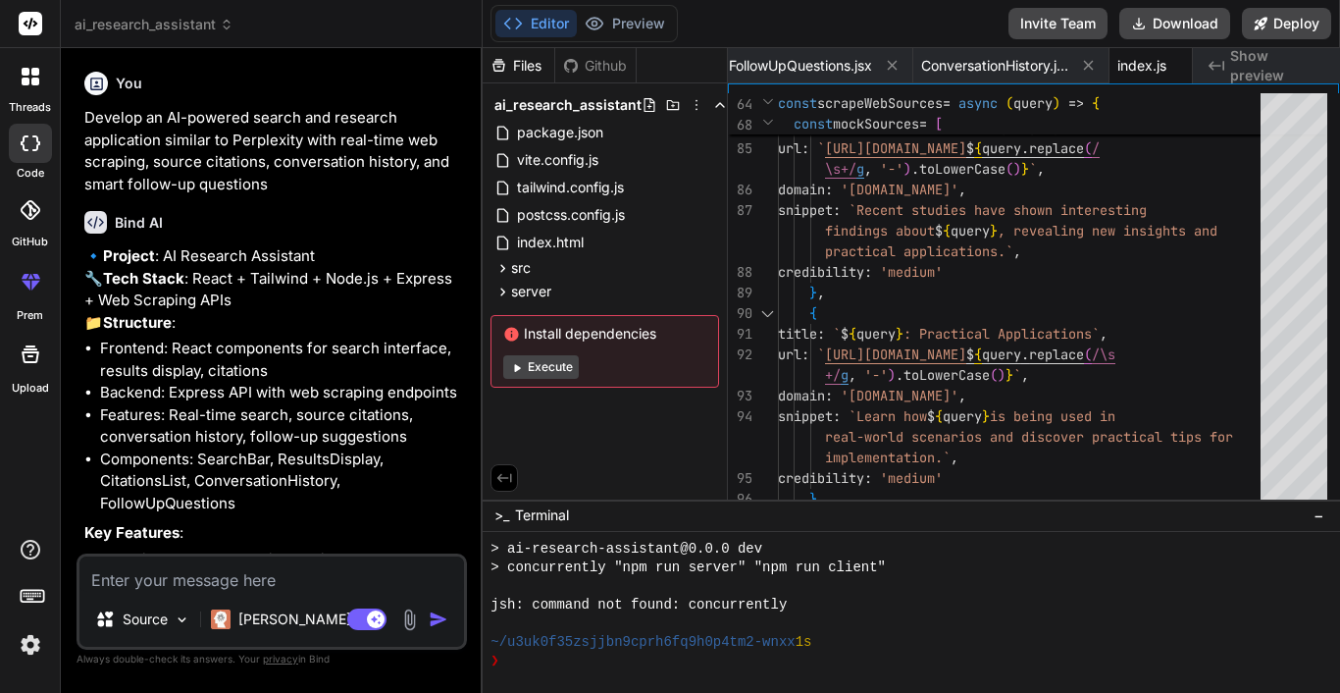
click at [547, 20] on button "Editor" at bounding box center [535, 23] width 81 height 27
click at [551, 368] on button "Execute" at bounding box center [541, 367] width 76 height 24
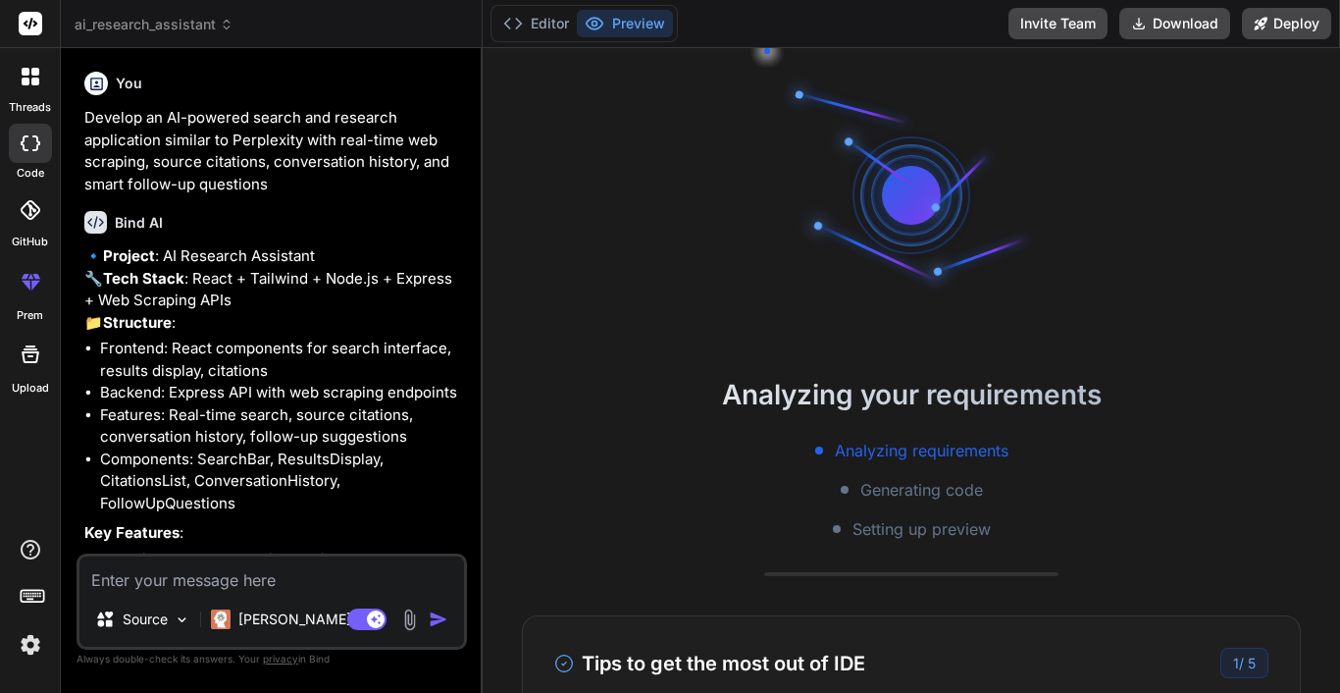
type textarea "x"
click at [642, 445] on div "Analyzing requirements Generating code Setting up preview" at bounding box center [911, 490] width 857 height 102
